Goal: Information Seeking & Learning: Learn about a topic

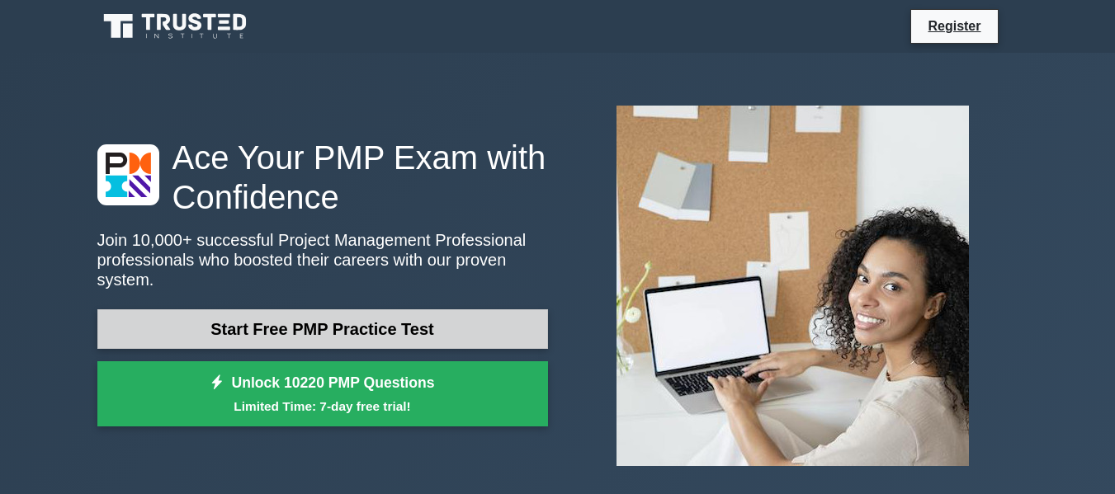
click at [343, 326] on link "Start Free PMP Practice Test" at bounding box center [322, 330] width 451 height 40
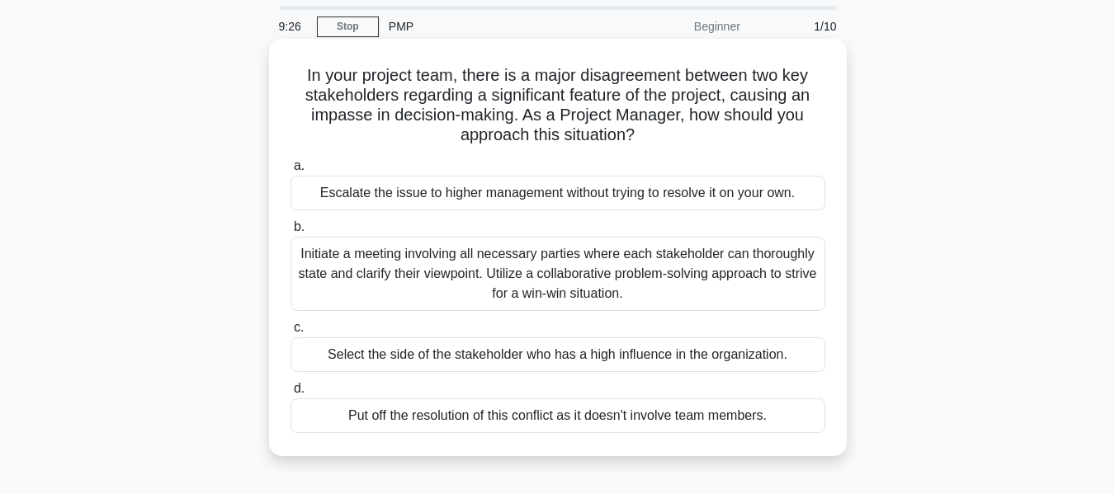
scroll to position [83, 0]
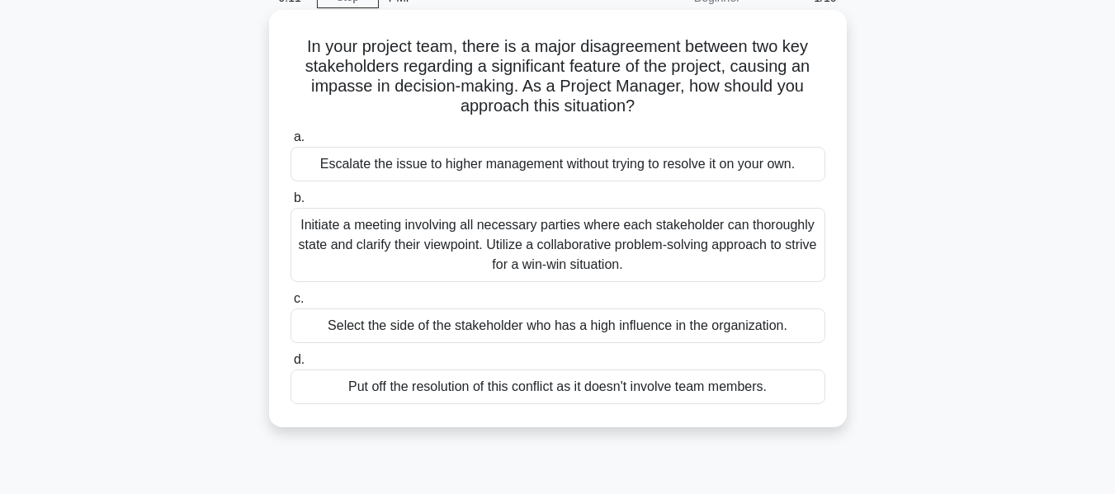
click at [356, 231] on div "Initiate a meeting involving all necessary parties where each stakeholder can t…" at bounding box center [558, 245] width 535 height 74
click at [291, 204] on input "b. Initiate a meeting involving all necessary parties where each stakeholder ca…" at bounding box center [291, 198] width 0 height 11
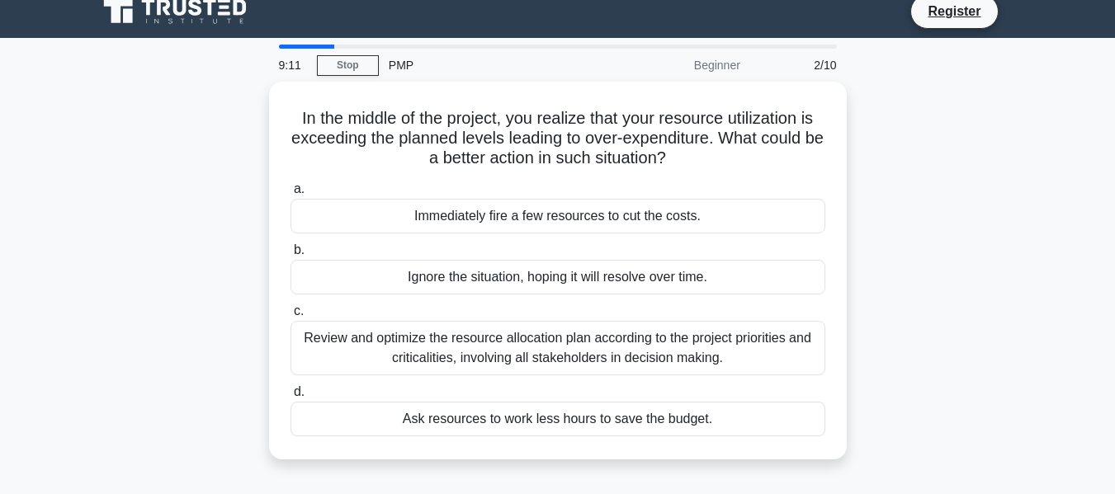
scroll to position [0, 0]
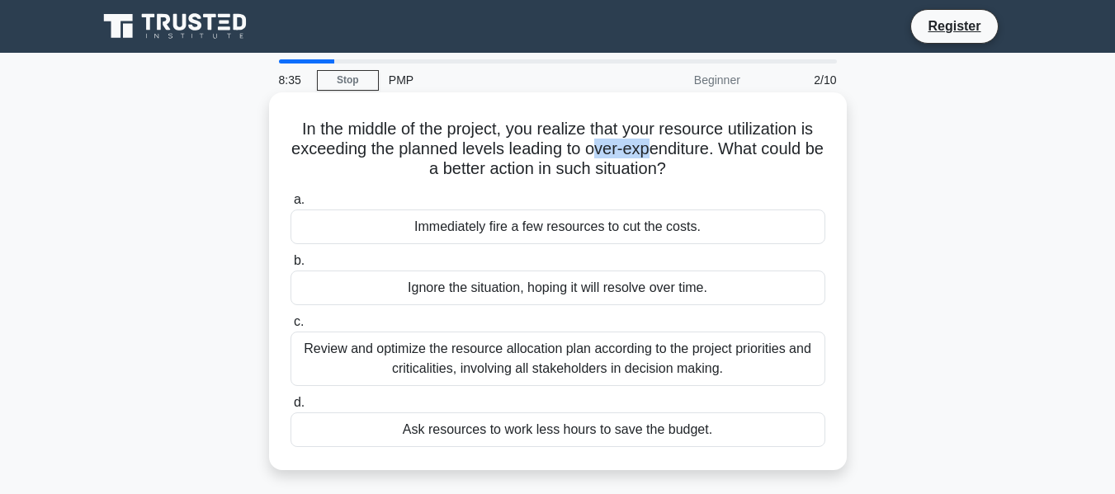
drag, startPoint x: 602, startPoint y: 153, endPoint x: 666, endPoint y: 153, distance: 64.4
click at [666, 153] on h5 "In the middle of the project, you realize that your resource utilization is exc…" at bounding box center [558, 149] width 538 height 61
click at [614, 151] on h5 "In the middle of the project, you realize that your resource utilization is exc…" at bounding box center [558, 149] width 538 height 61
drag, startPoint x: 598, startPoint y: 152, endPoint x: 722, endPoint y: 156, distance: 124.7
click at [722, 156] on h5 "In the middle of the project, you realize that your resource utilization is exc…" at bounding box center [558, 149] width 538 height 61
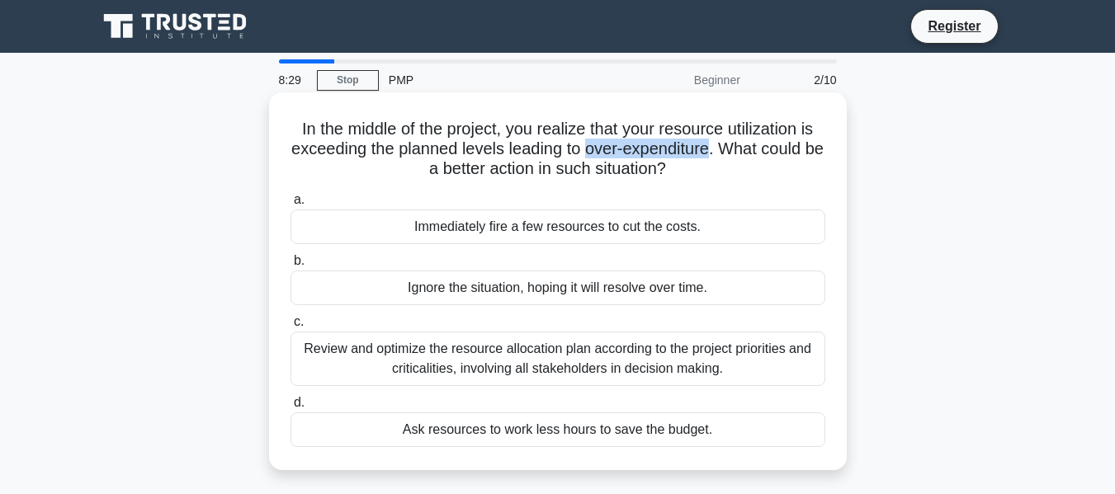
copy h5 "over-expenditure"
click at [417, 361] on div "Review and optimize the resource allocation plan according to the project prior…" at bounding box center [558, 359] width 535 height 54
click at [291, 328] on input "c. Review and optimize the resource allocation plan according to the project pr…" at bounding box center [291, 322] width 0 height 11
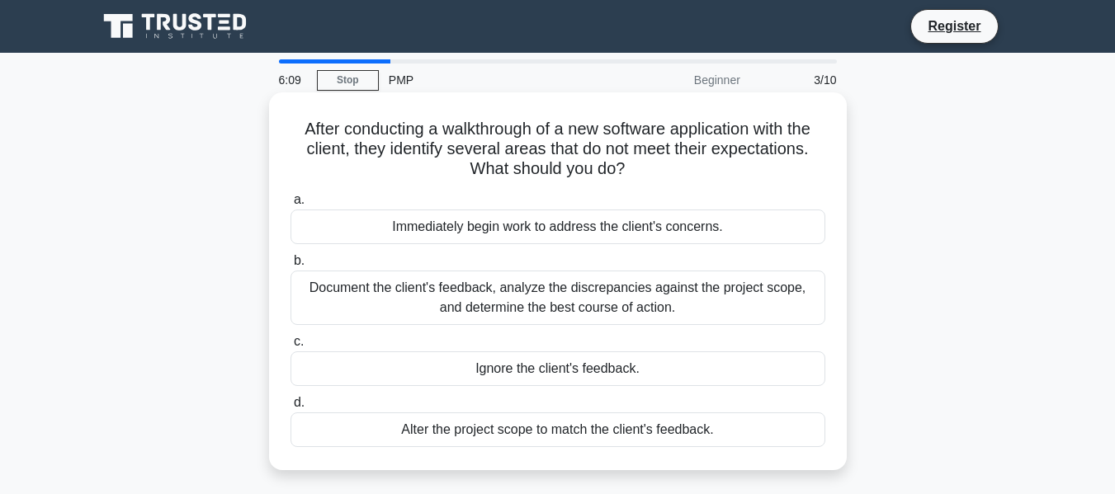
click at [396, 220] on div "Immediately begin work to address the client's concerns." at bounding box center [558, 227] width 535 height 35
click at [291, 206] on input "a. Immediately begin work to address the client's concerns." at bounding box center [291, 200] width 0 height 11
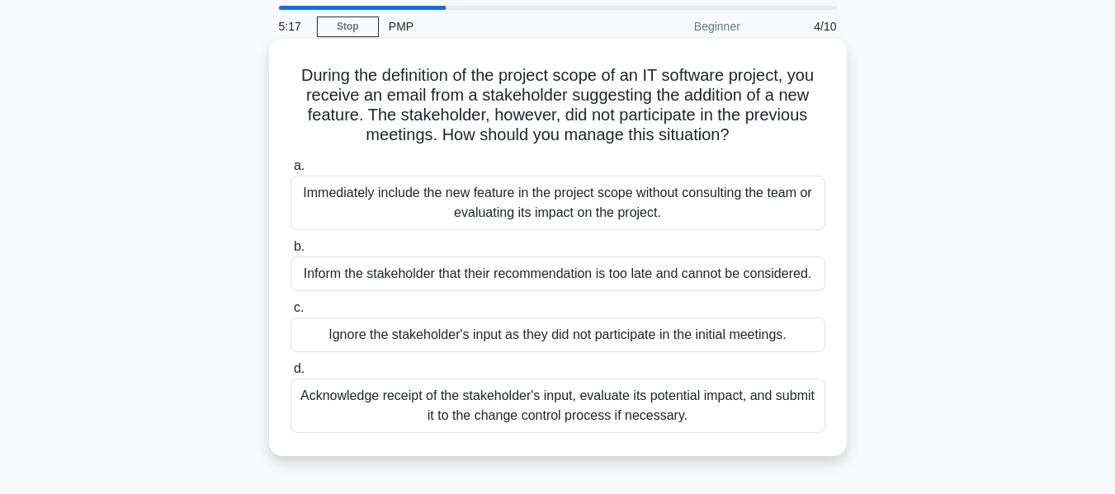
scroll to position [83, 0]
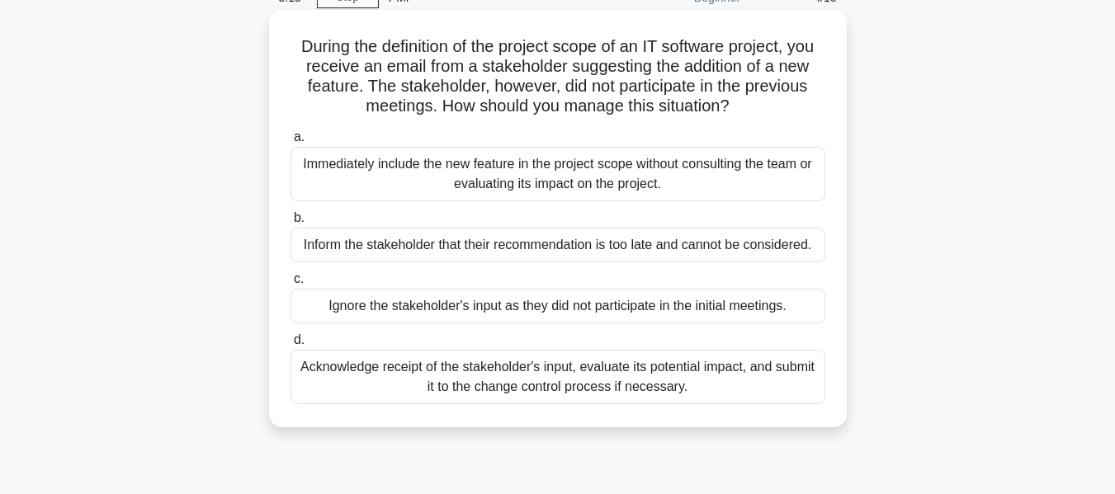
click at [501, 386] on div "Acknowledge receipt of the stakeholder's input, evaluate its potential impact, …" at bounding box center [558, 377] width 535 height 54
click at [291, 346] on input "d. Acknowledge receipt of the stakeholder's input, evaluate its potential impac…" at bounding box center [291, 340] width 0 height 11
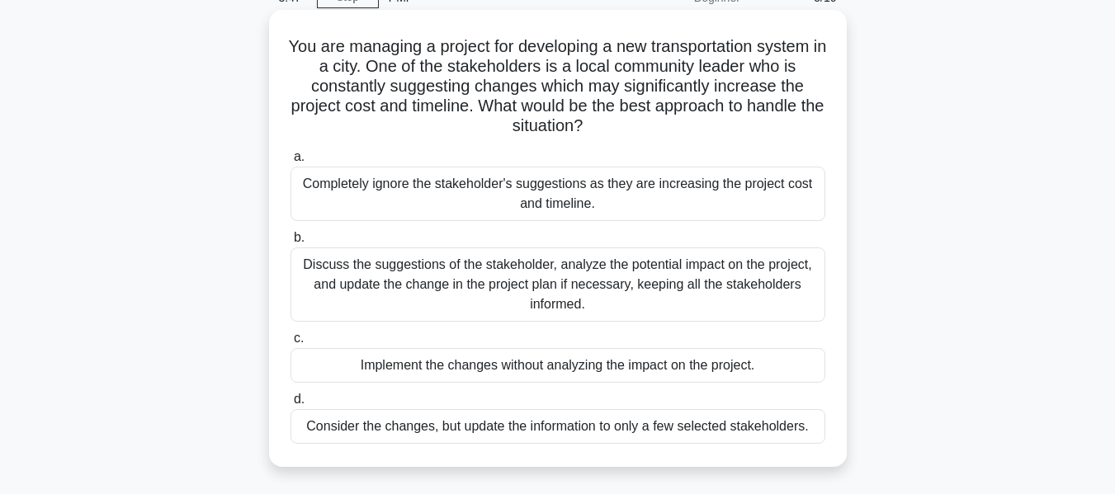
click at [467, 276] on div "Discuss the suggestions of the stakeholder, analyze the potential impact on the…" at bounding box center [558, 285] width 535 height 74
click at [291, 243] on input "b. Discuss the suggestions of the stakeholder, analyze the potential impact on …" at bounding box center [291, 238] width 0 height 11
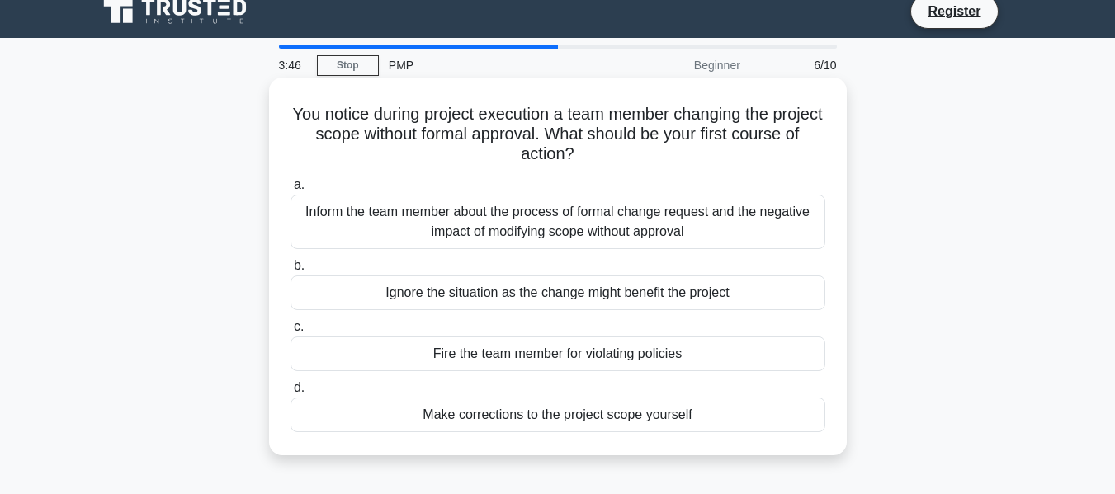
scroll to position [0, 0]
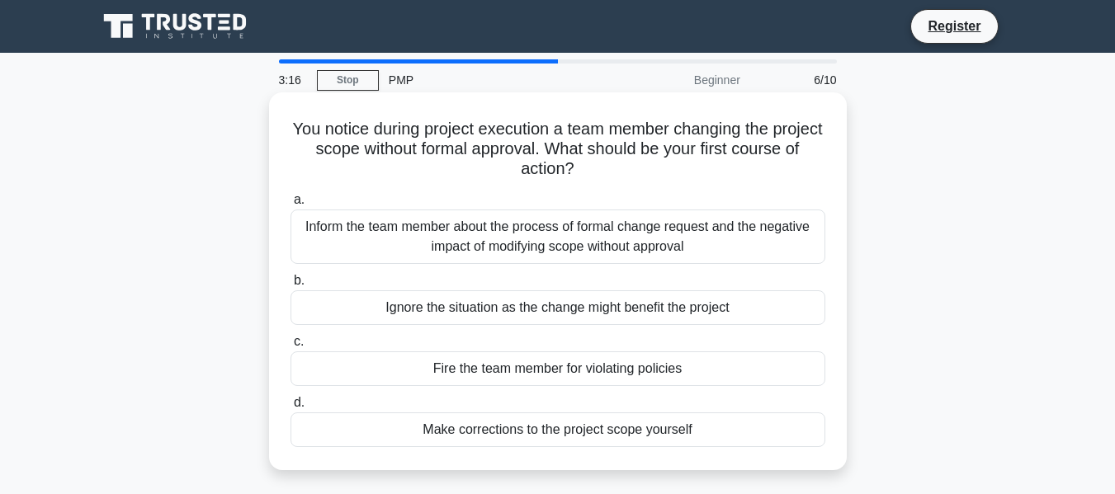
click at [510, 228] on div "Inform the team member about the process of formal change request and the negat…" at bounding box center [558, 237] width 535 height 54
click at [291, 206] on input "a. Inform the team member about the process of formal change request and the ne…" at bounding box center [291, 200] width 0 height 11
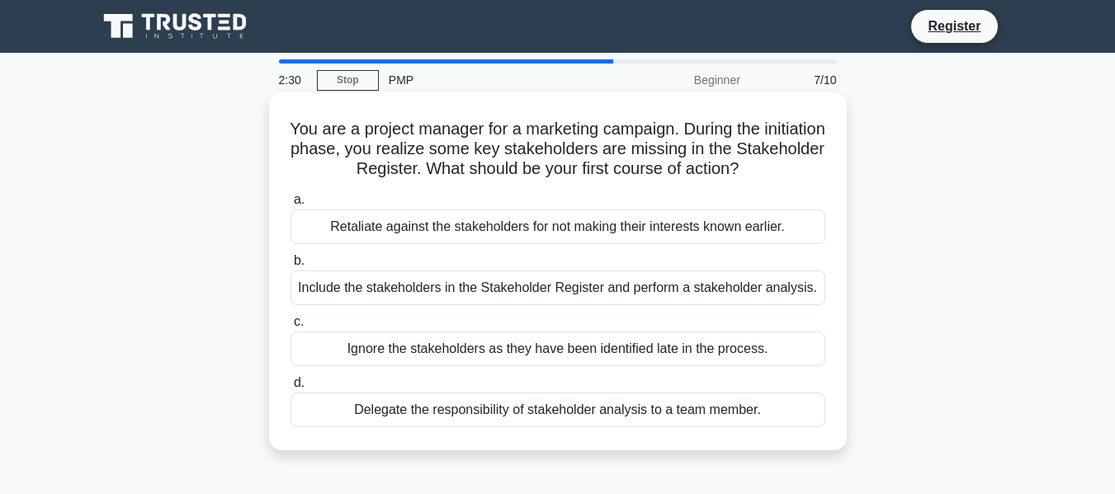
click at [658, 300] on div "Include the stakeholders in the Stakeholder Register and perform a stakeholder …" at bounding box center [558, 288] width 535 height 35
click at [291, 267] on input "b. Include the stakeholders in the Stakeholder Register and perform a stakehold…" at bounding box center [291, 261] width 0 height 11
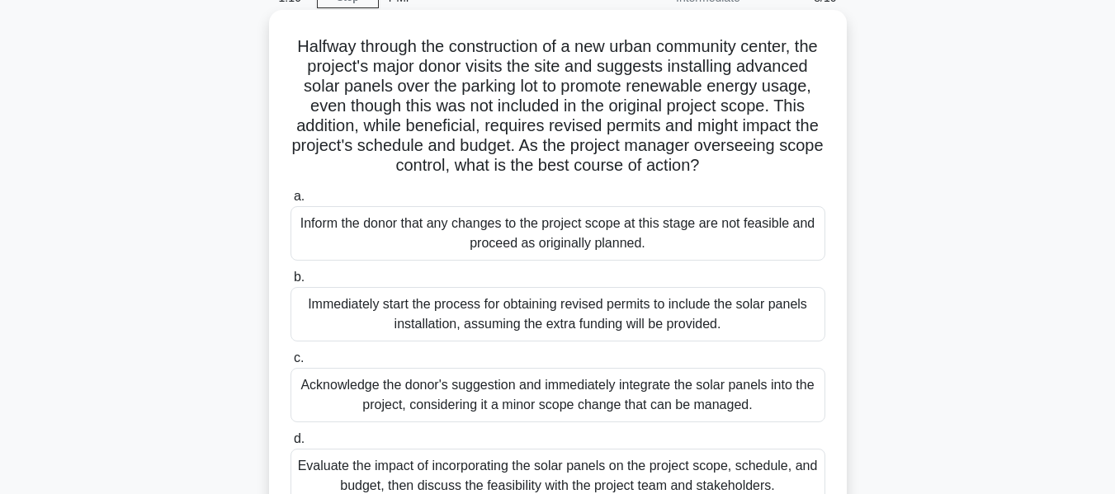
scroll to position [165, 0]
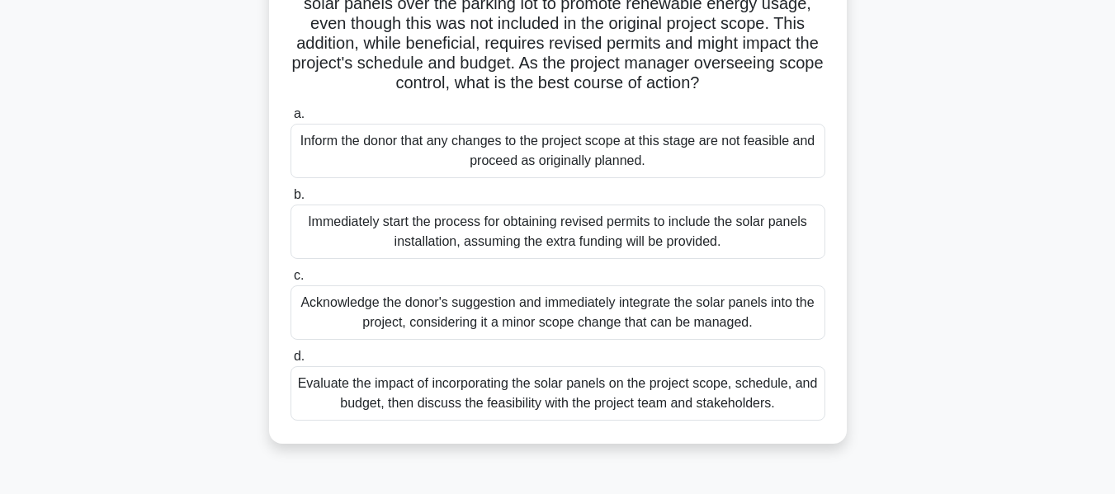
click at [437, 413] on div "Evaluate the impact of incorporating the solar panels on the project scope, sch…" at bounding box center [558, 393] width 535 height 54
click at [291, 362] on input "d. Evaluate the impact of incorporating the solar panels on the project scope, …" at bounding box center [291, 357] width 0 height 11
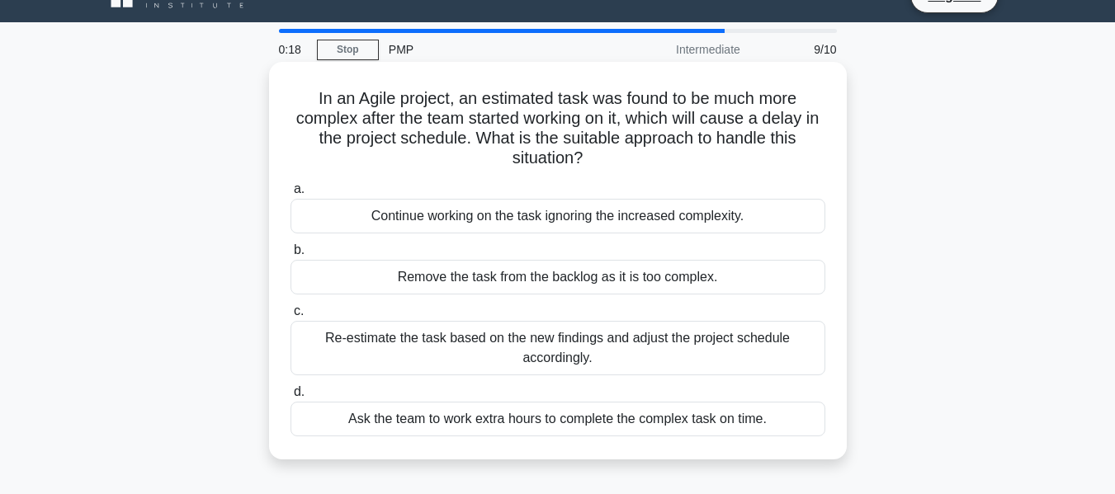
scroll to position [83, 0]
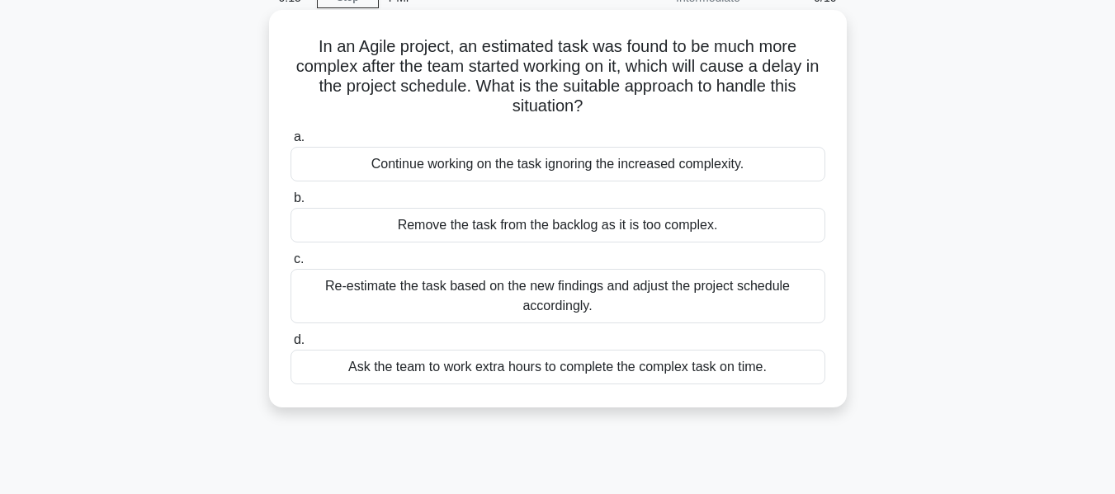
click at [573, 299] on div "Re-estimate the task based on the new findings and adjust the project schedule …" at bounding box center [558, 296] width 535 height 54
click at [291, 265] on input "c. Re-estimate the task based on the new findings and adjust the project schedu…" at bounding box center [291, 259] width 0 height 11
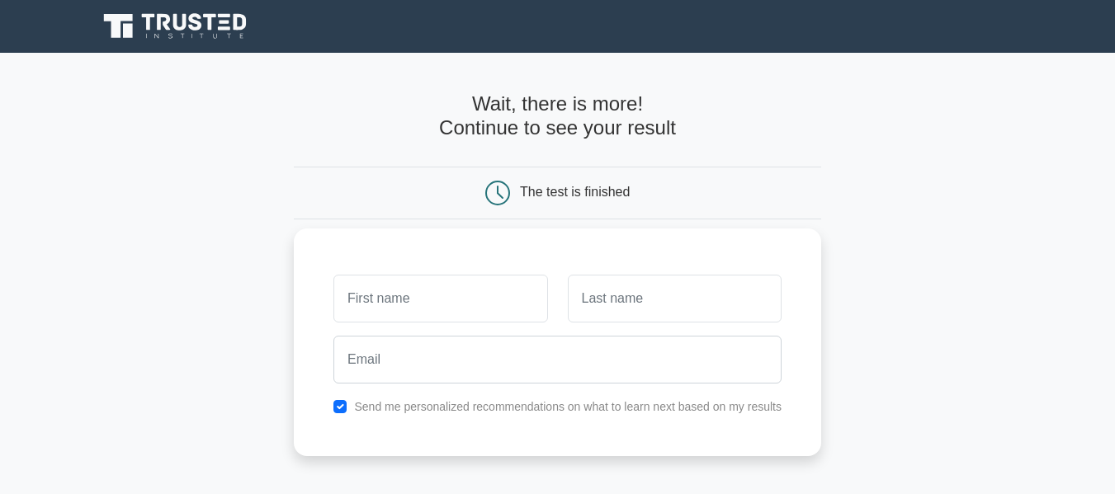
click at [414, 289] on input "text" at bounding box center [440, 299] width 214 height 48
type input "ا"
type input "hani"
click at [655, 300] on input "text" at bounding box center [675, 299] width 214 height 48
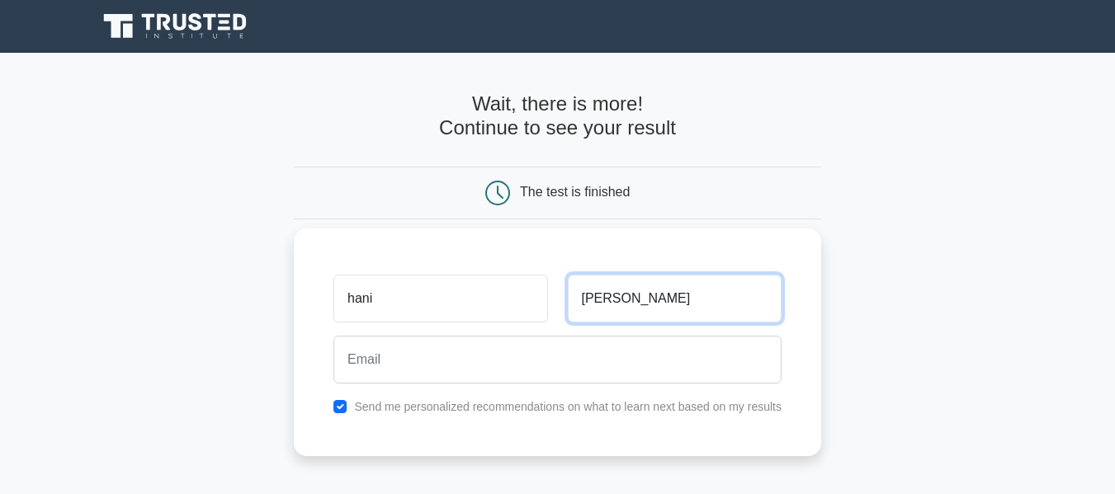
type input "hussein"
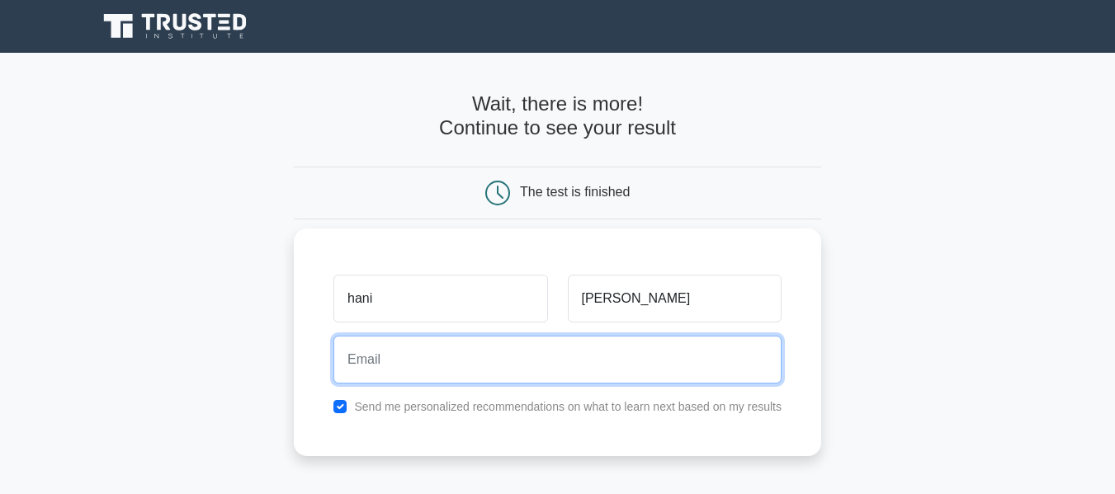
click at [571, 366] on input "email" at bounding box center [557, 360] width 448 height 48
type input "hani_nagi10@yahoo.com"
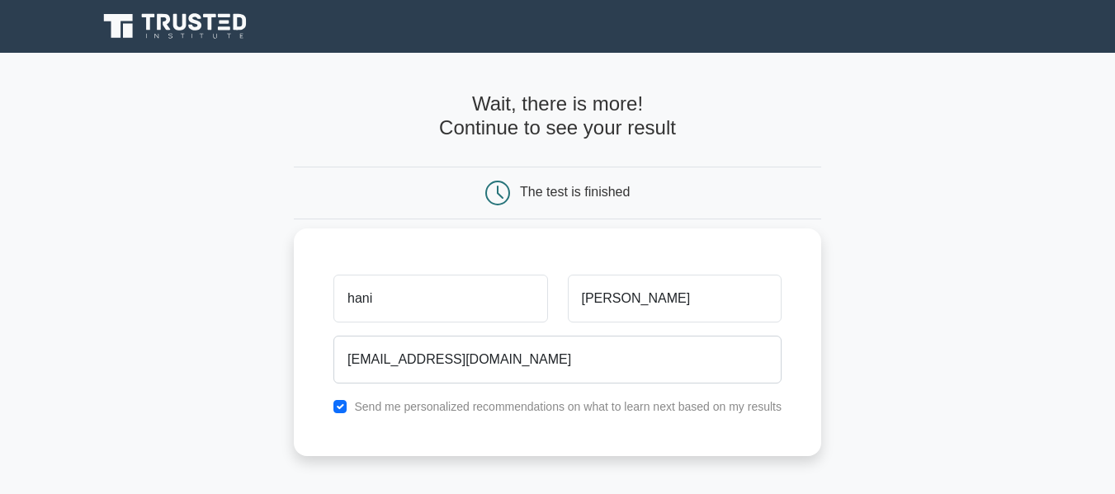
click at [448, 403] on label "Send me personalized recommendations on what to learn next based on my results" at bounding box center [568, 406] width 428 height 13
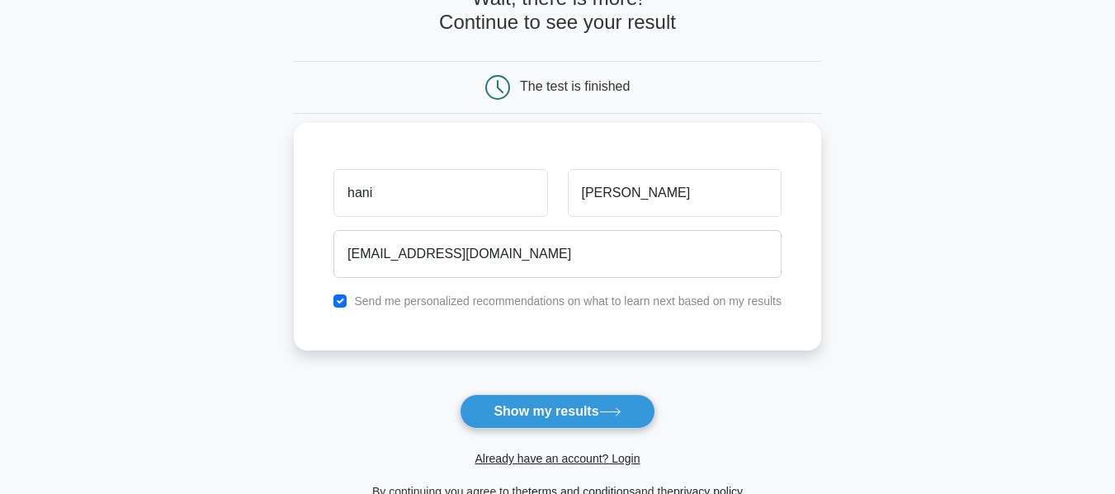
scroll to position [165, 0]
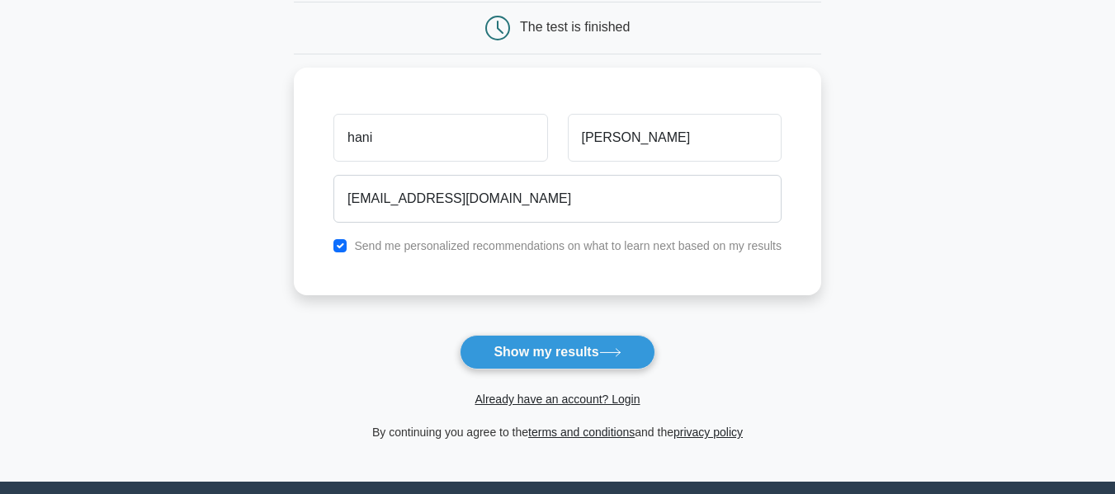
click at [503, 351] on button "Show my results" at bounding box center [557, 352] width 195 height 35
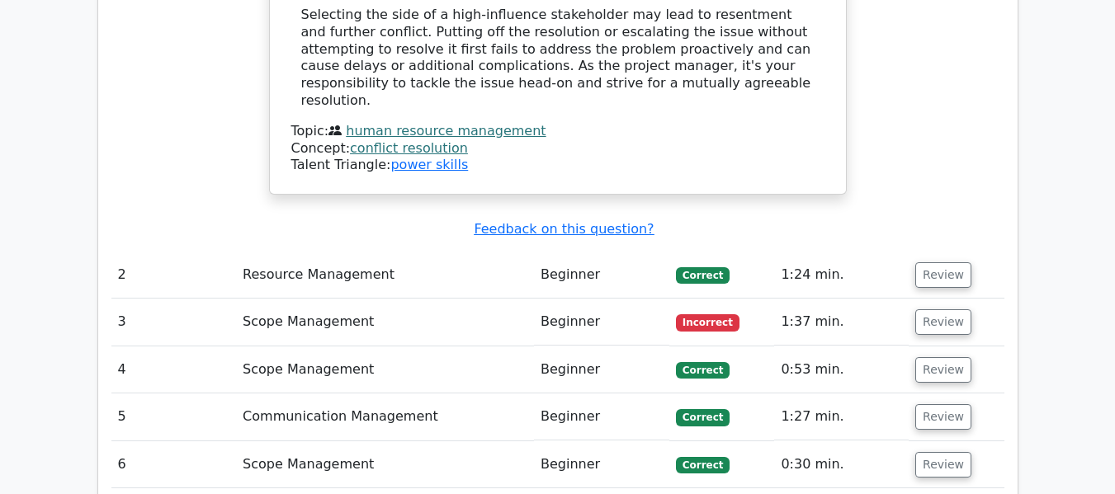
scroll to position [2063, 0]
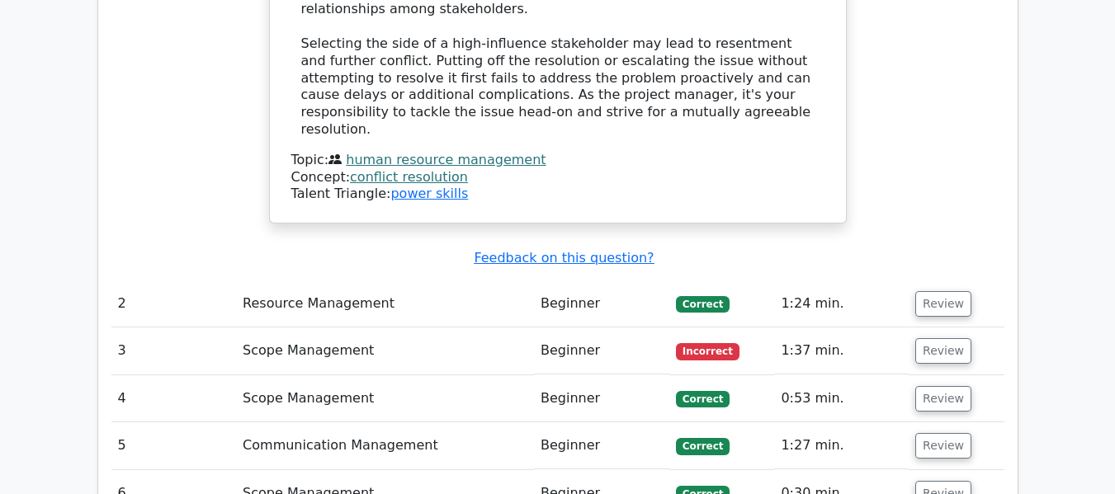
click at [705, 343] on span "Incorrect" at bounding box center [708, 351] width 64 height 17
click at [934, 338] on button "Review" at bounding box center [943, 351] width 56 height 26
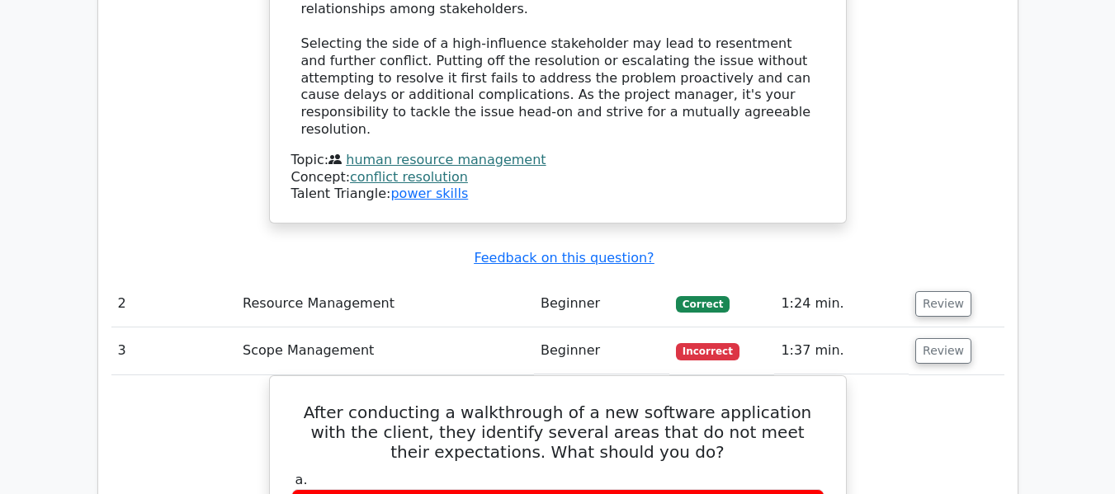
scroll to position [2146, 0]
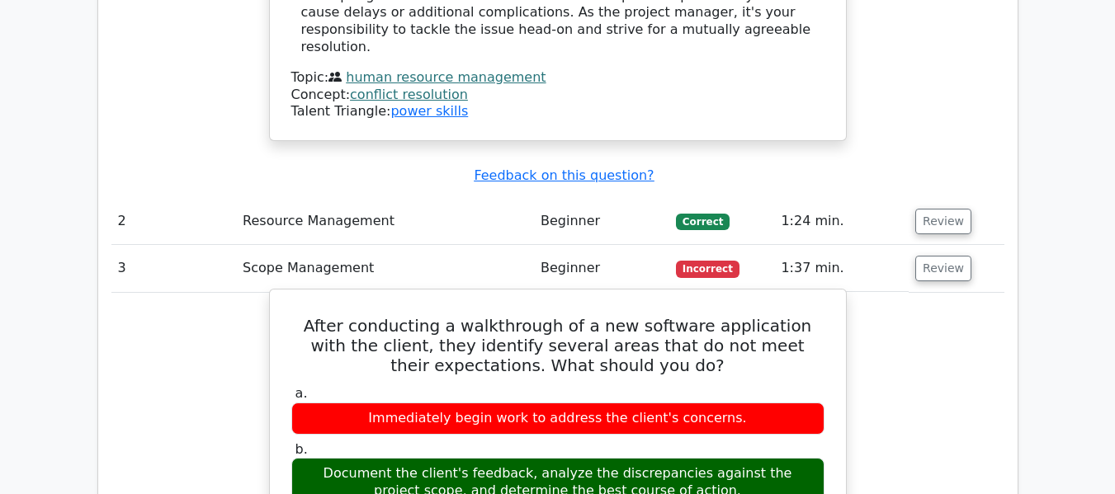
drag, startPoint x: 667, startPoint y: 344, endPoint x: 379, endPoint y: 332, distance: 288.3
click at [379, 458] on div "Document the client's feedback, analyze the discrepancies against the project s…" at bounding box center [557, 483] width 533 height 50
drag, startPoint x: 678, startPoint y: 343, endPoint x: 295, endPoint y: 324, distance: 382.6
click at [295, 458] on div "Document the client's feedback, analyze the discrepancies against the project s…" at bounding box center [557, 483] width 533 height 50
copy div "Document the client's feedback, analyze the discrepancies against the project s…"
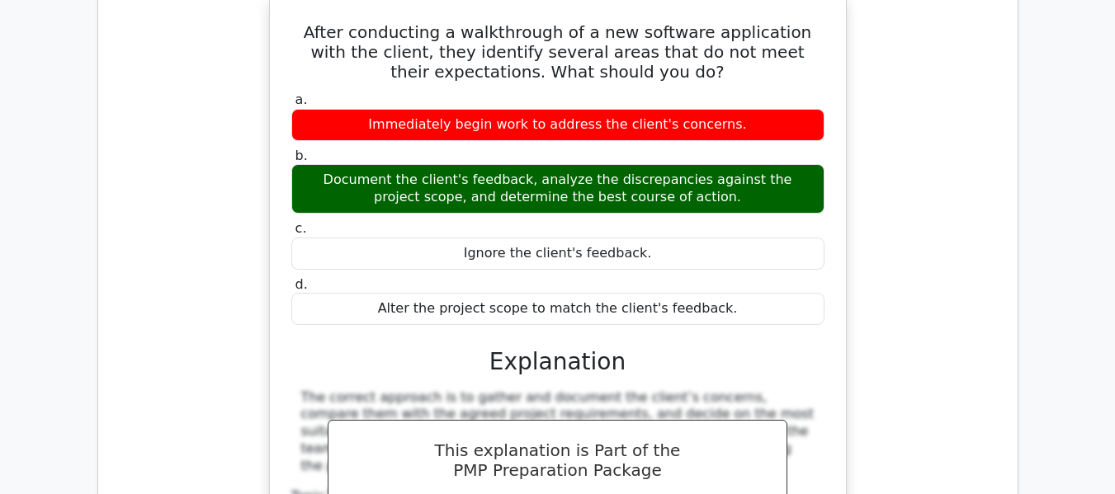
scroll to position [2476, 0]
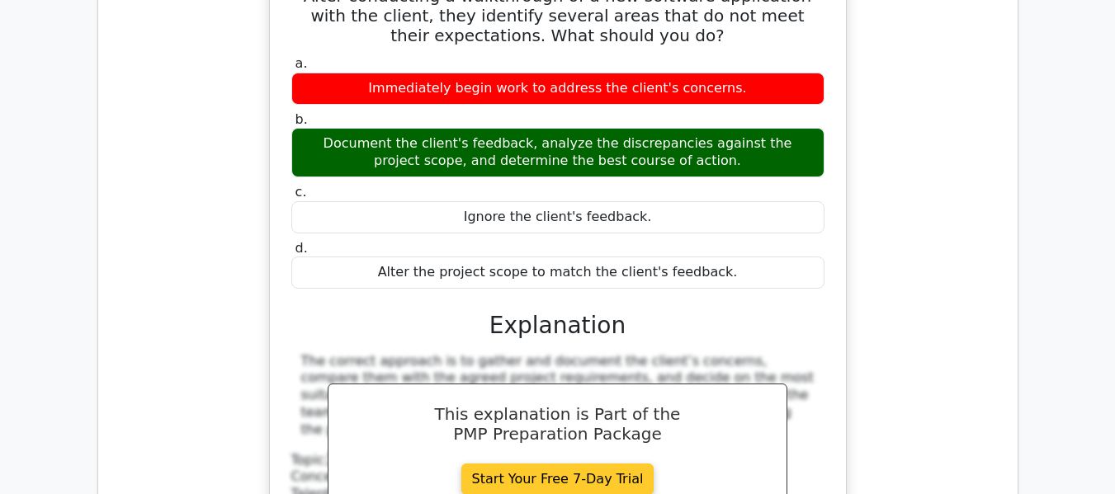
click at [520, 464] on link "Start Your Free 7-Day Trial" at bounding box center [557, 479] width 193 height 31
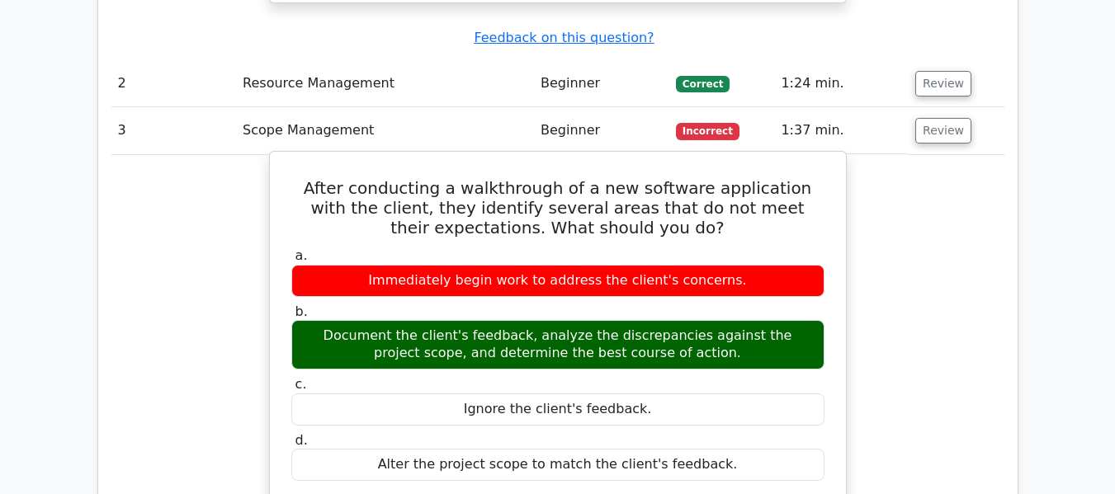
scroll to position [2228, 0]
